Goal: Find specific page/section: Find specific page/section

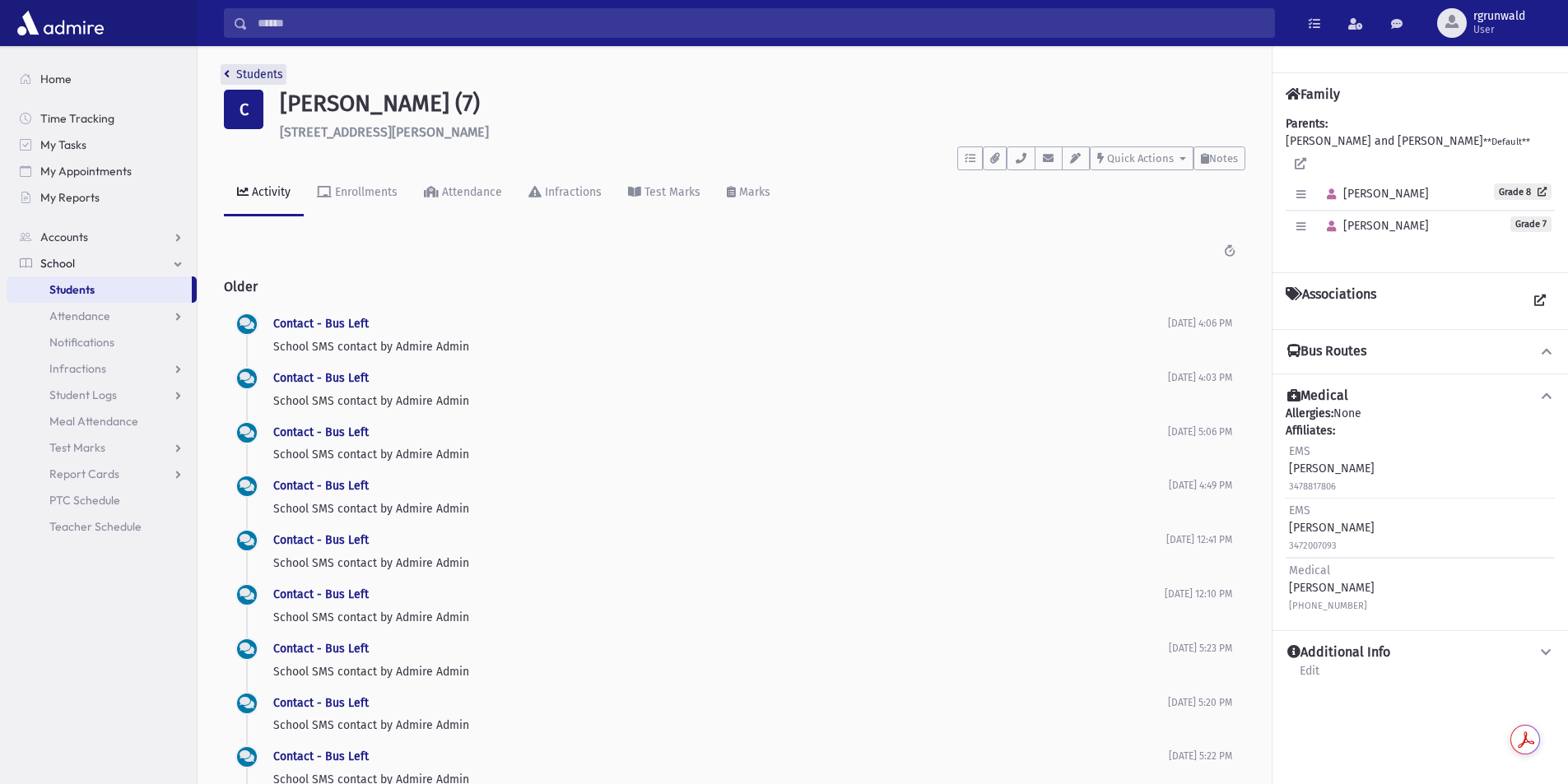
click at [270, 77] on link "Students" at bounding box center [253, 74] width 59 height 14
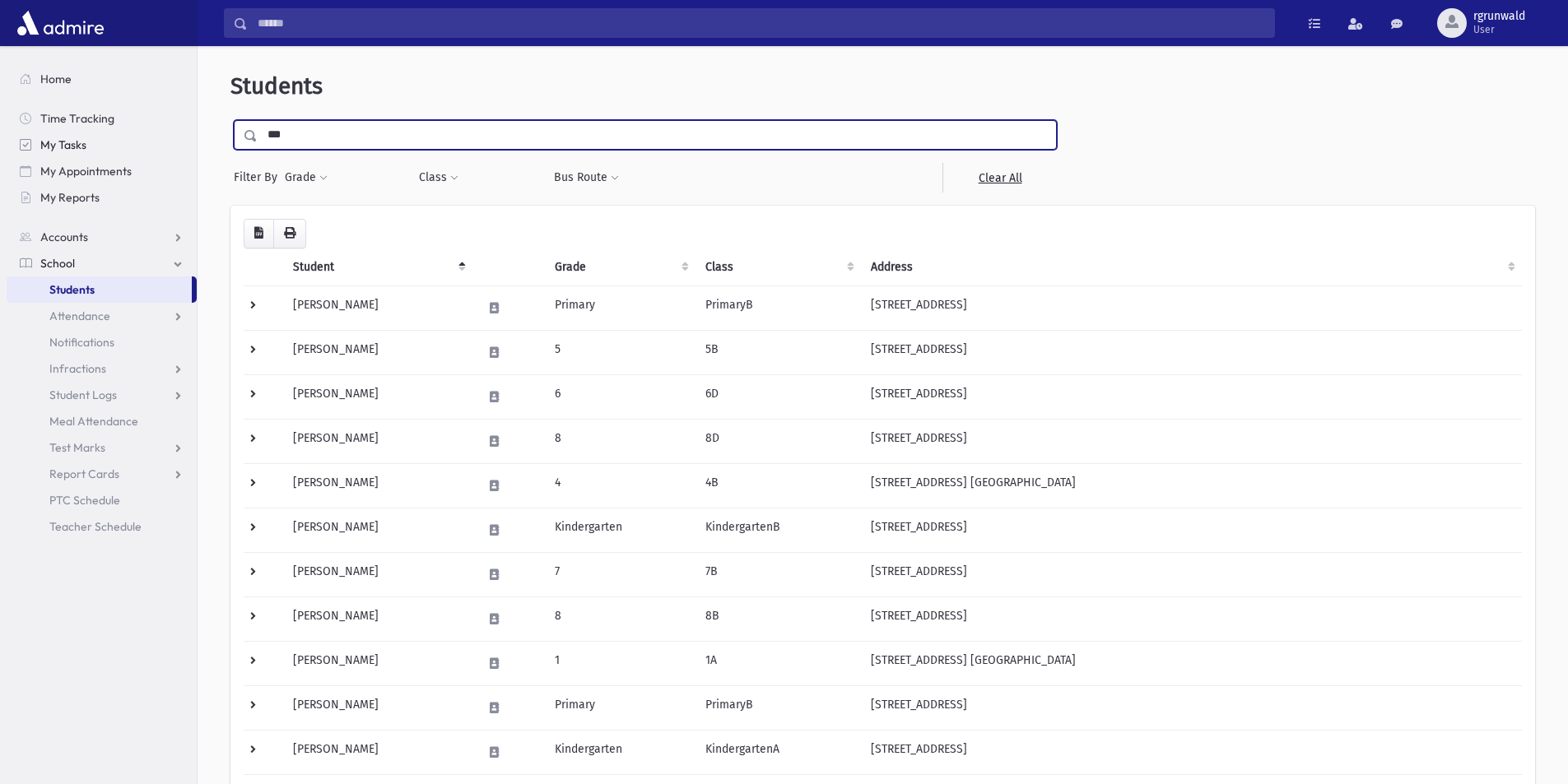
click at [182, 137] on div "Search Results All Accounts" at bounding box center [784, 565] width 1568 height 1131
type input "*********"
click at [230, 120] on input "submit" at bounding box center [253, 131] width 46 height 22
